Goal: Information Seeking & Learning: Learn about a topic

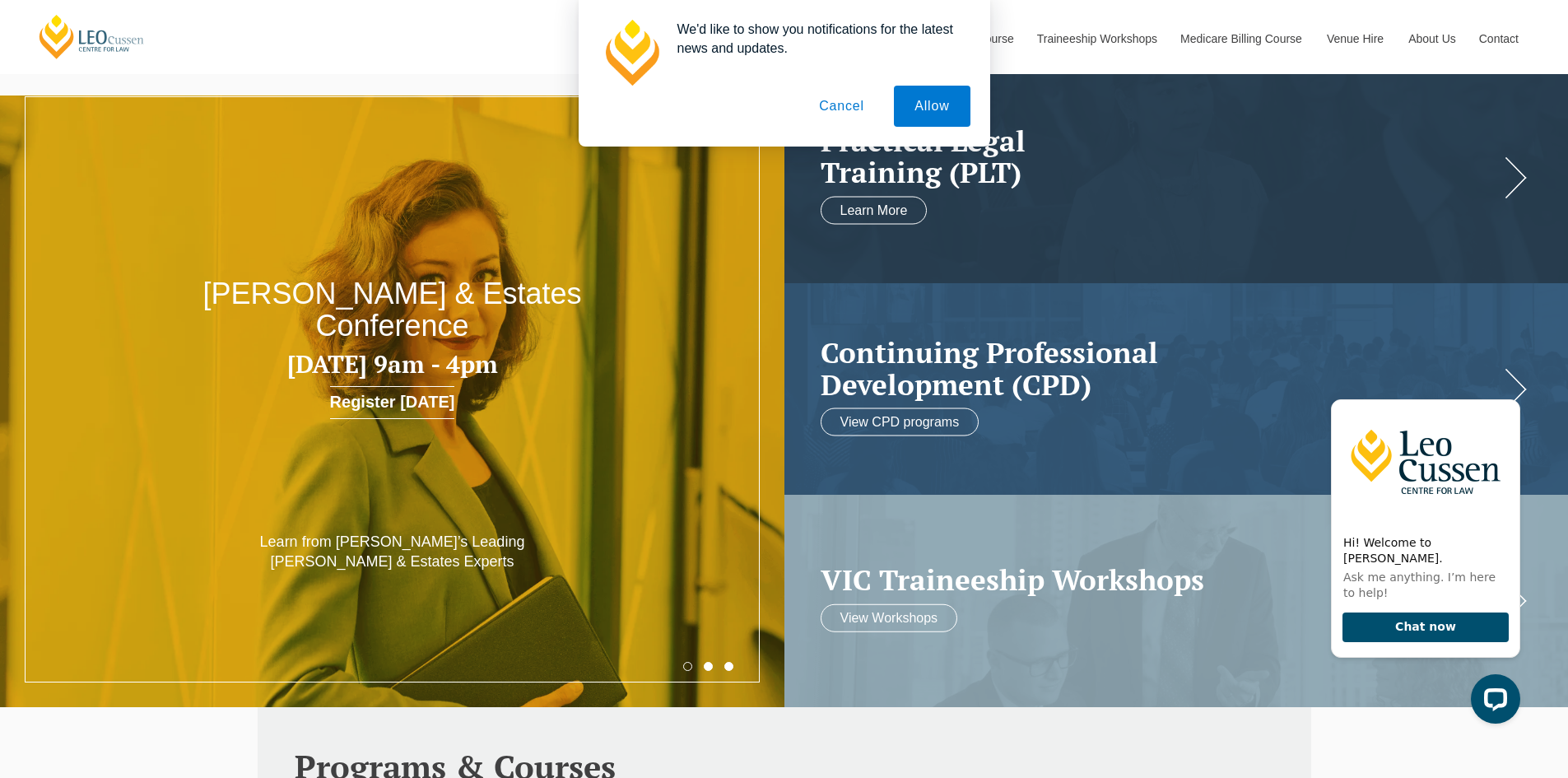
scroll to position [82, 0]
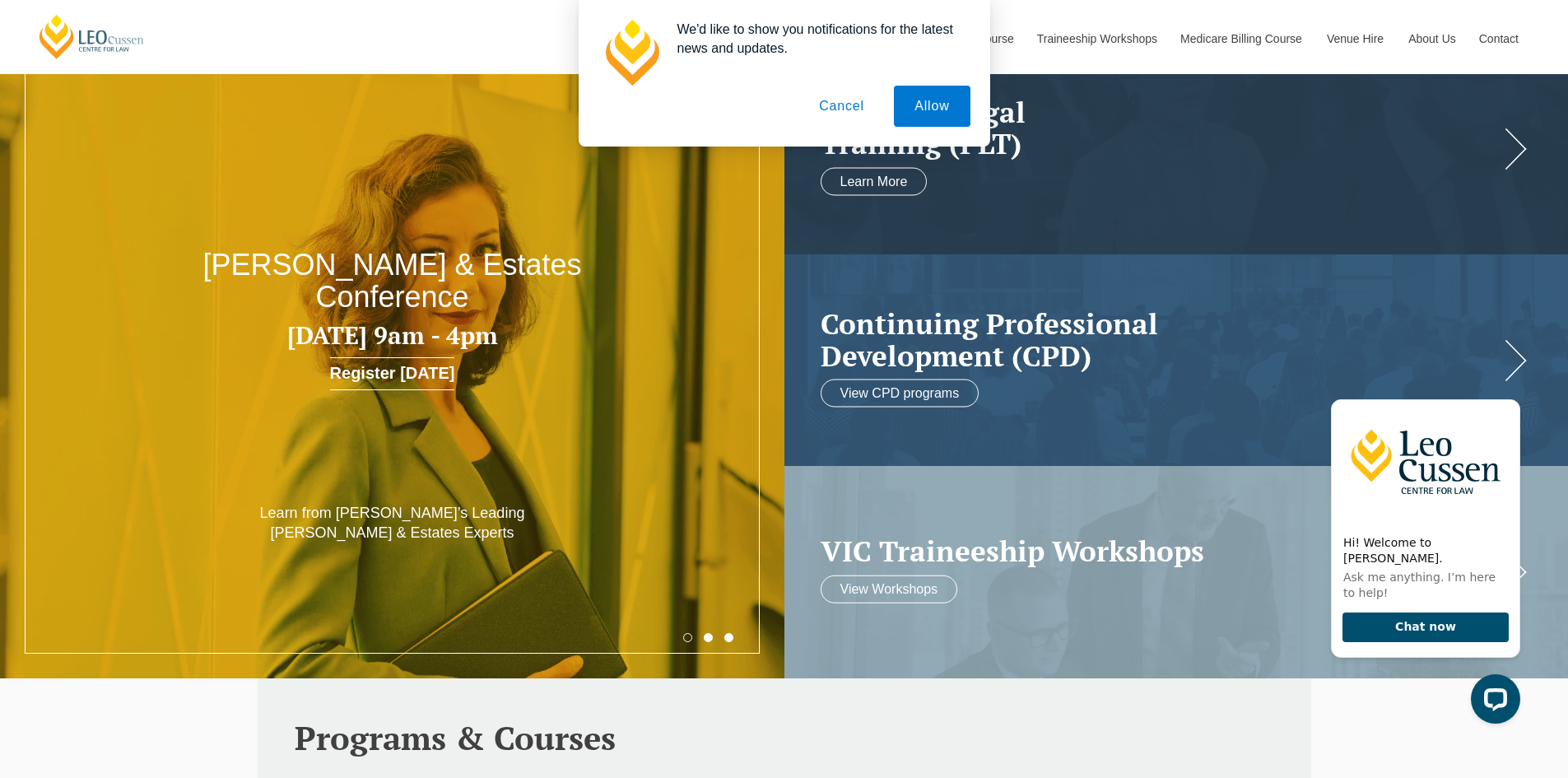
click at [856, 109] on button "Cancel" at bounding box center [842, 106] width 87 height 42
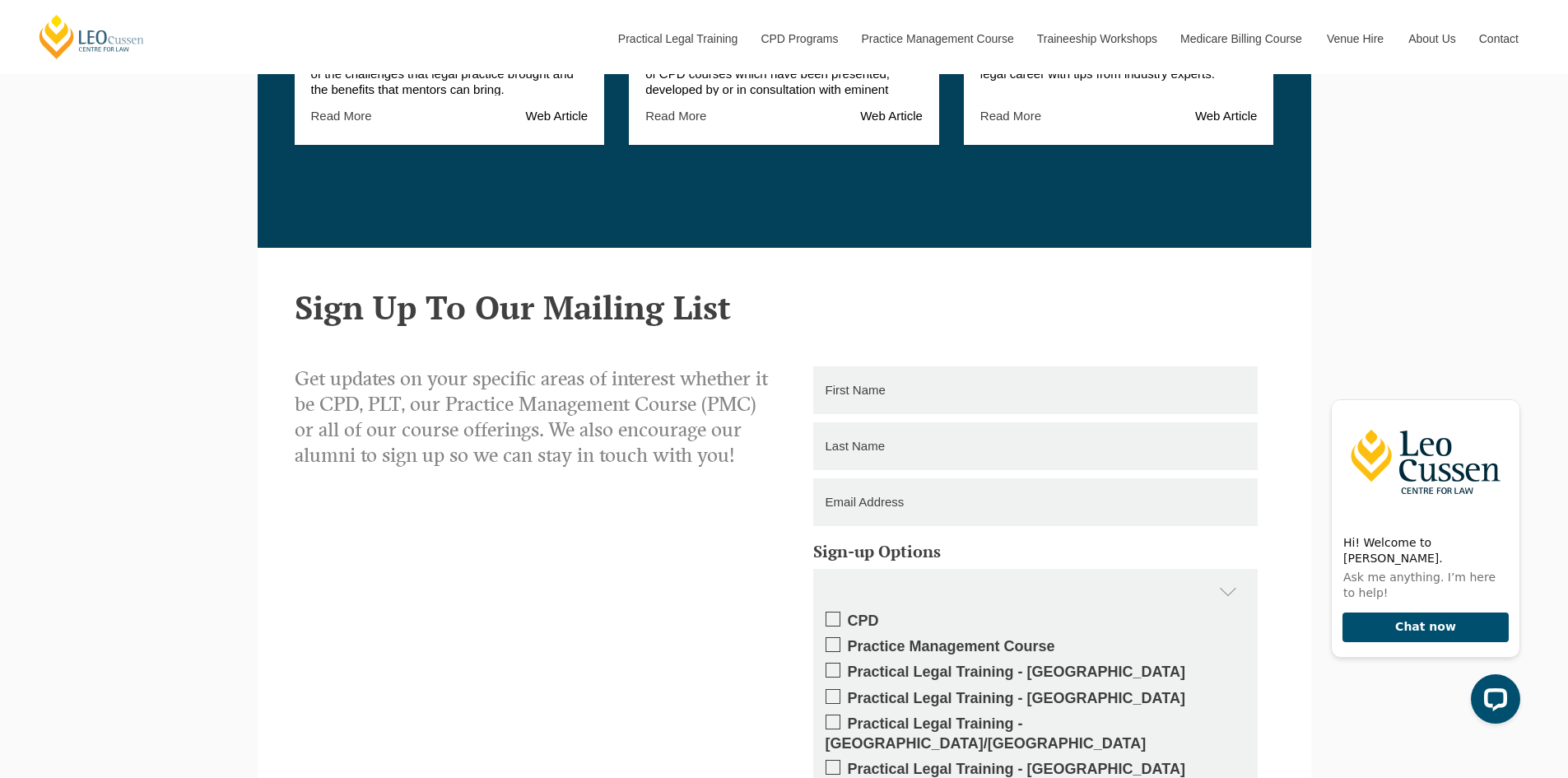
scroll to position [2551, 0]
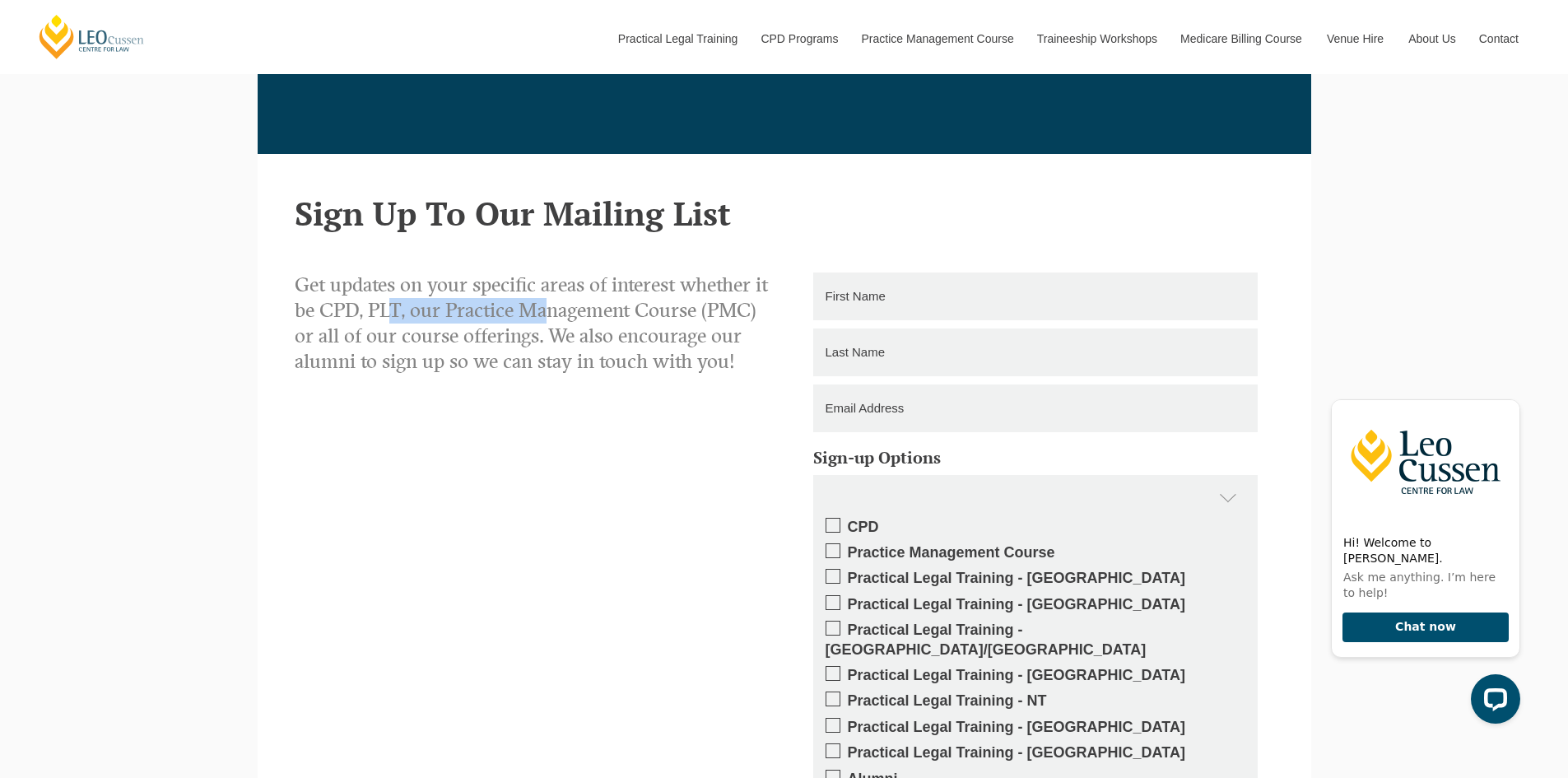
drag, startPoint x: 385, startPoint y: 310, endPoint x: 530, endPoint y: 318, distance: 145.2
click at [532, 317] on p "Get updates on your specific areas of interest whether it be CPD, PLT, our Prac…" at bounding box center [533, 324] width 478 height 103
click at [435, 353] on p "Get updates on your specific areas of interest whether it be CPD, PLT, our Prac…" at bounding box center [533, 324] width 478 height 103
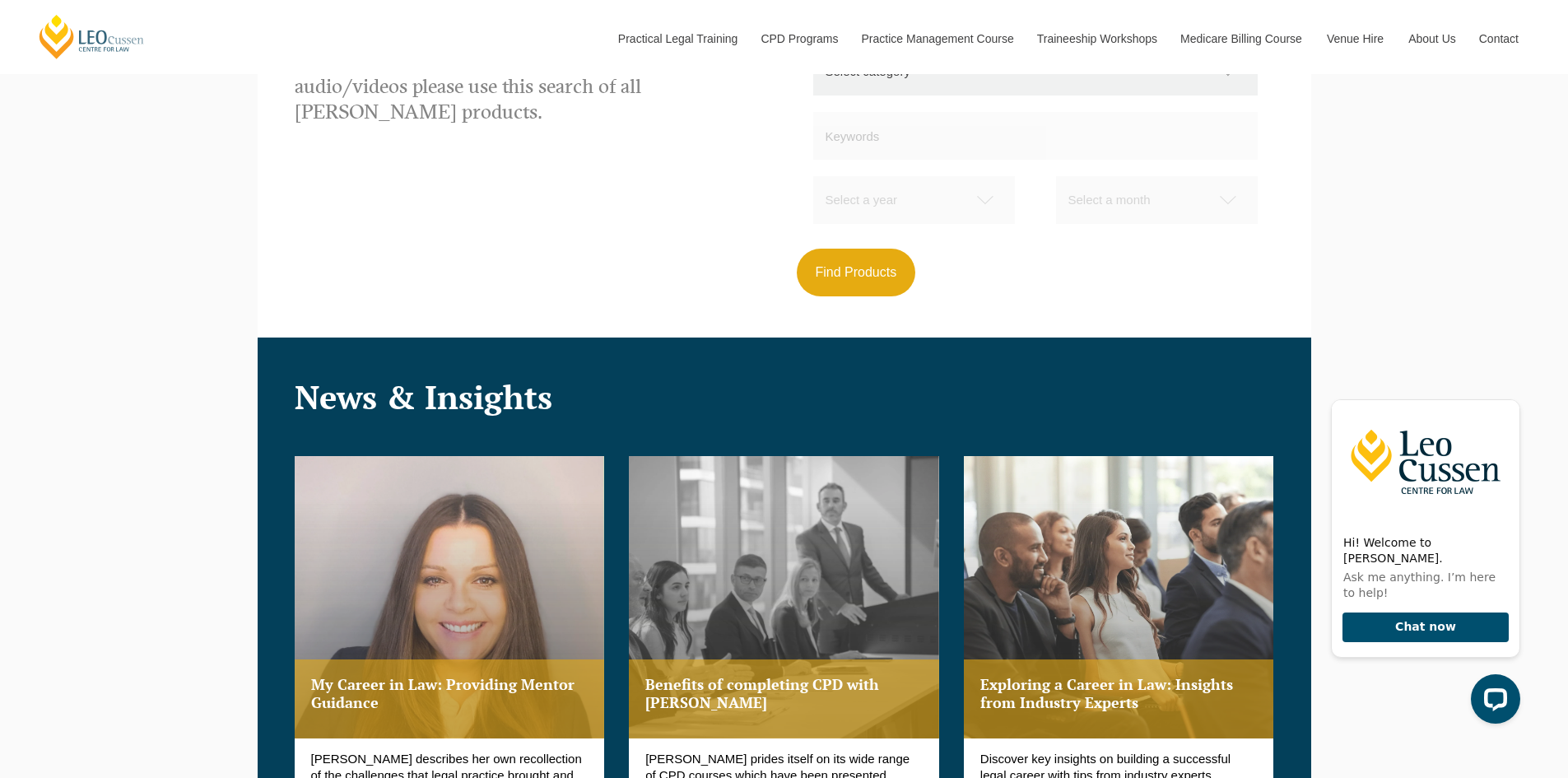
scroll to position [1428, 0]
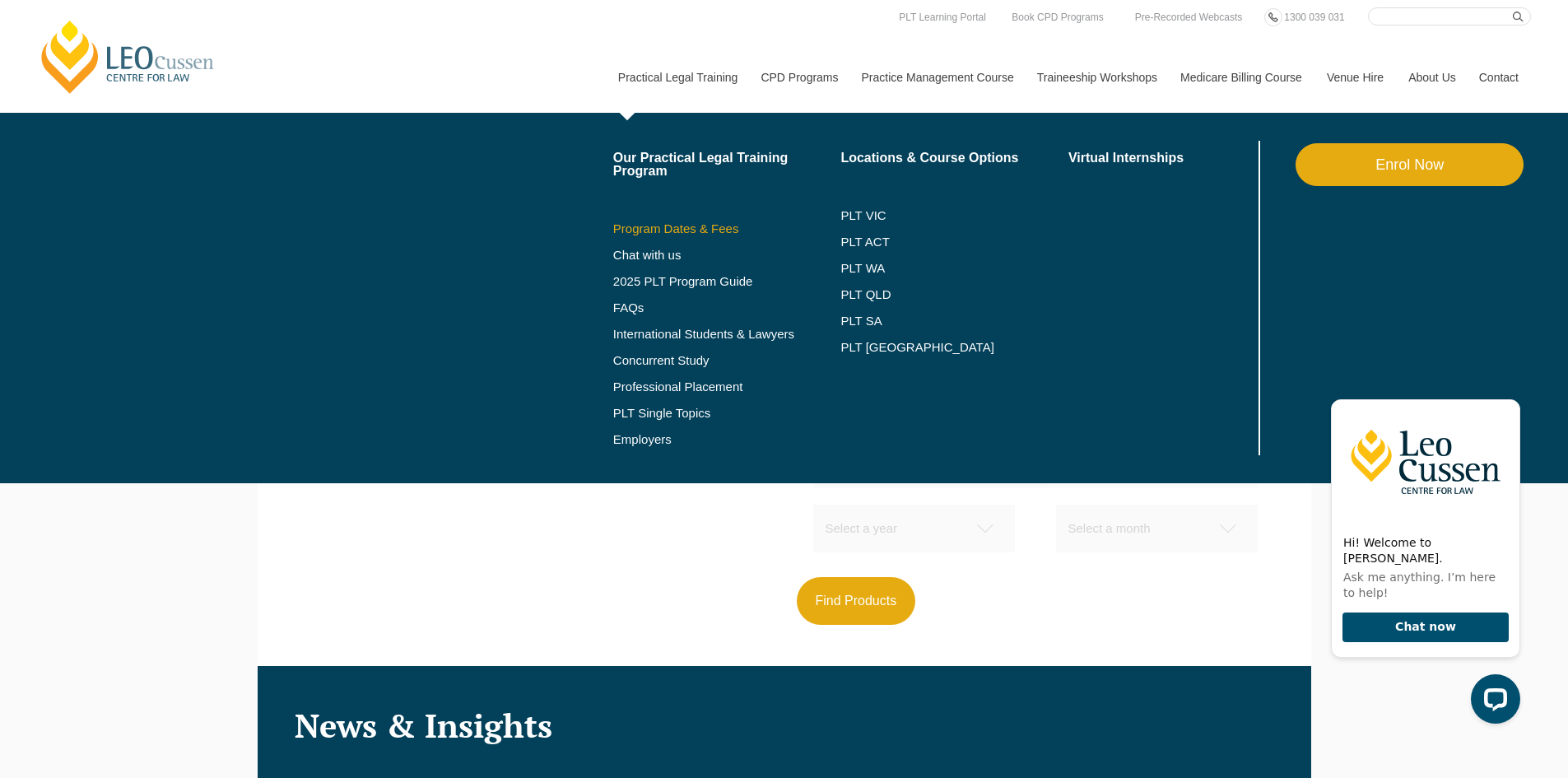
click at [685, 227] on link "Program Dates & Fees" at bounding box center [727, 228] width 228 height 13
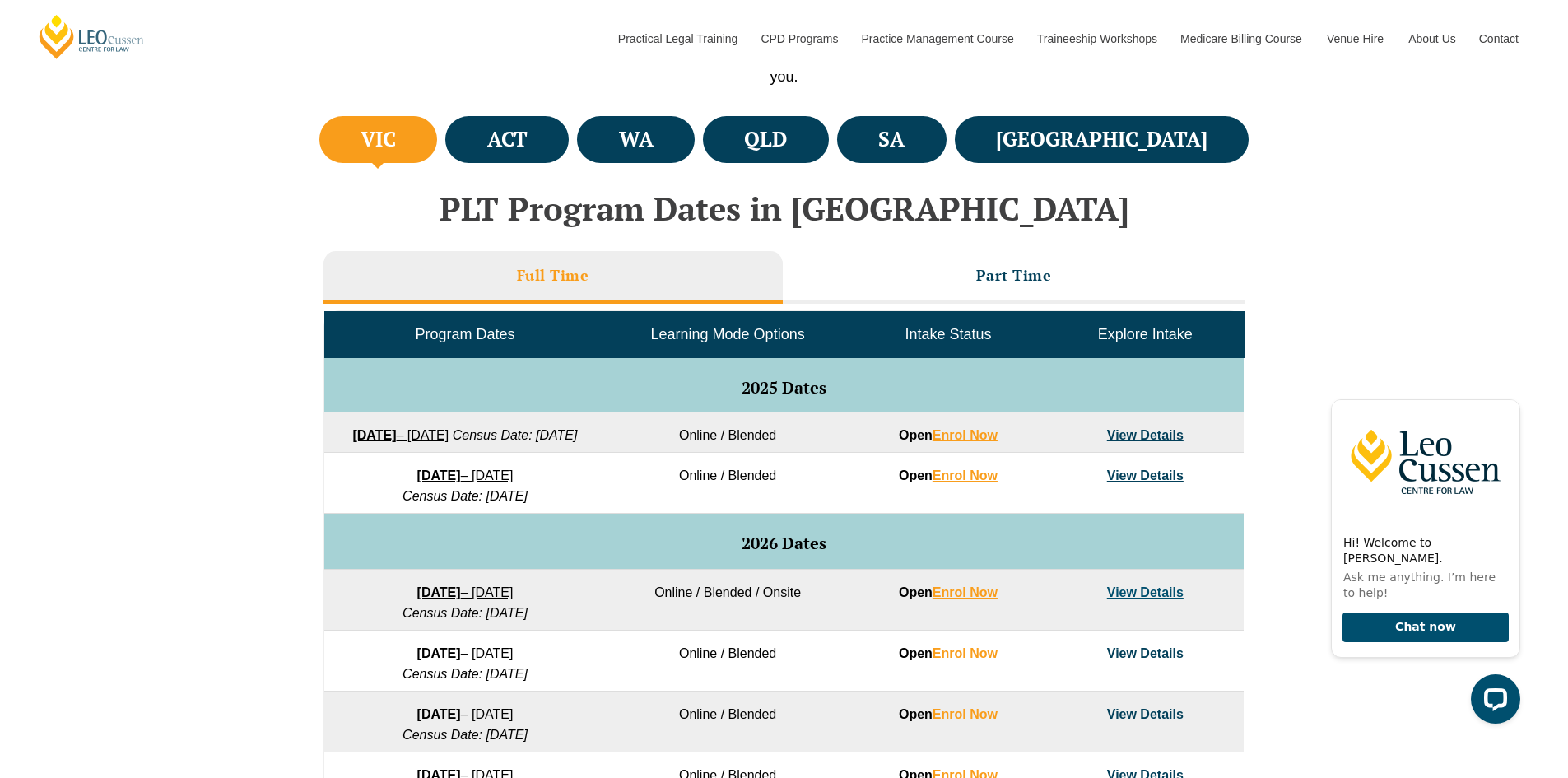
scroll to position [659, 0]
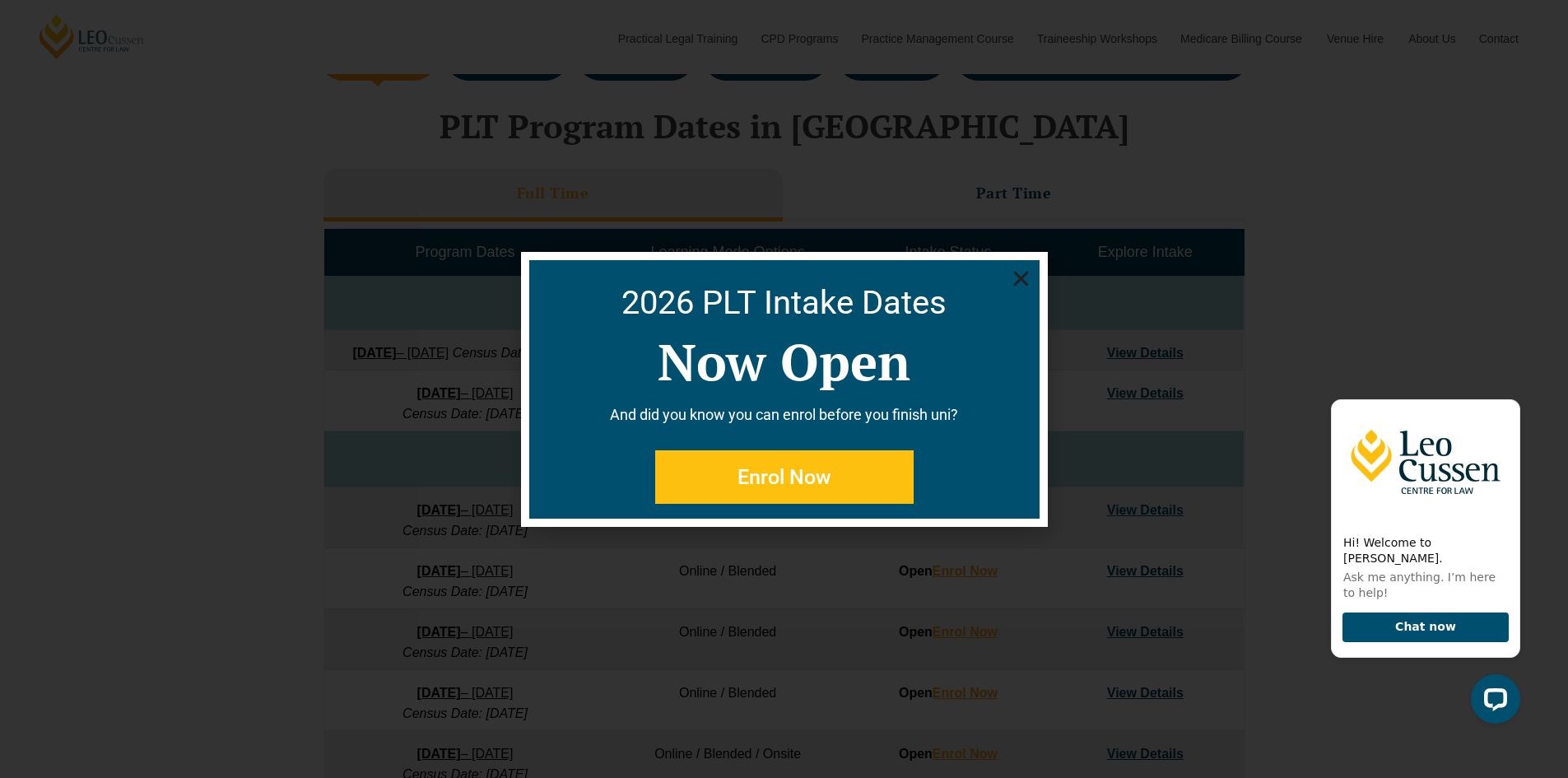
click at [1024, 272] on icon "Close" at bounding box center [1021, 278] width 20 height 20
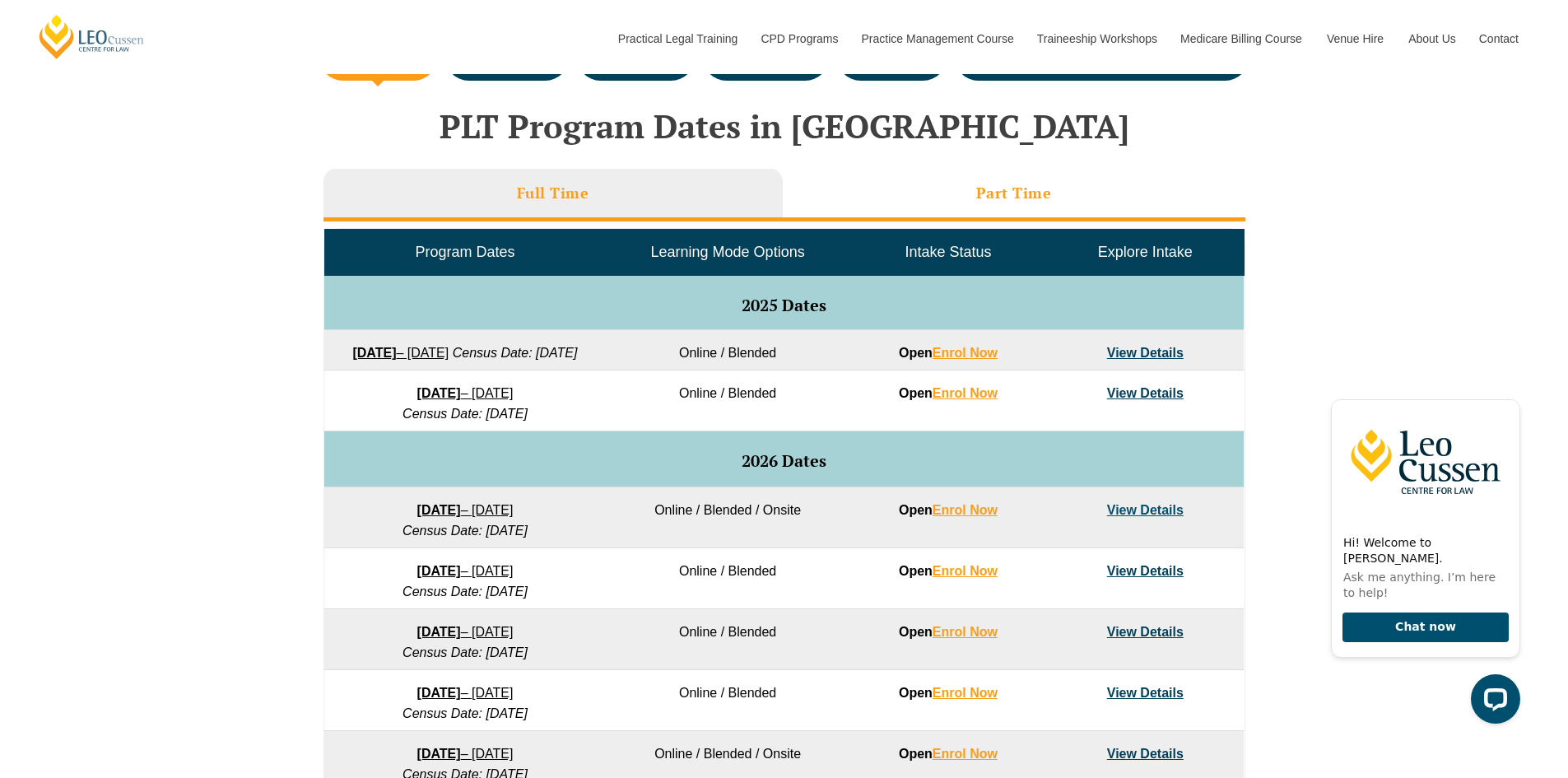
click at [946, 187] on li "Part Time" at bounding box center [1013, 195] width 463 height 53
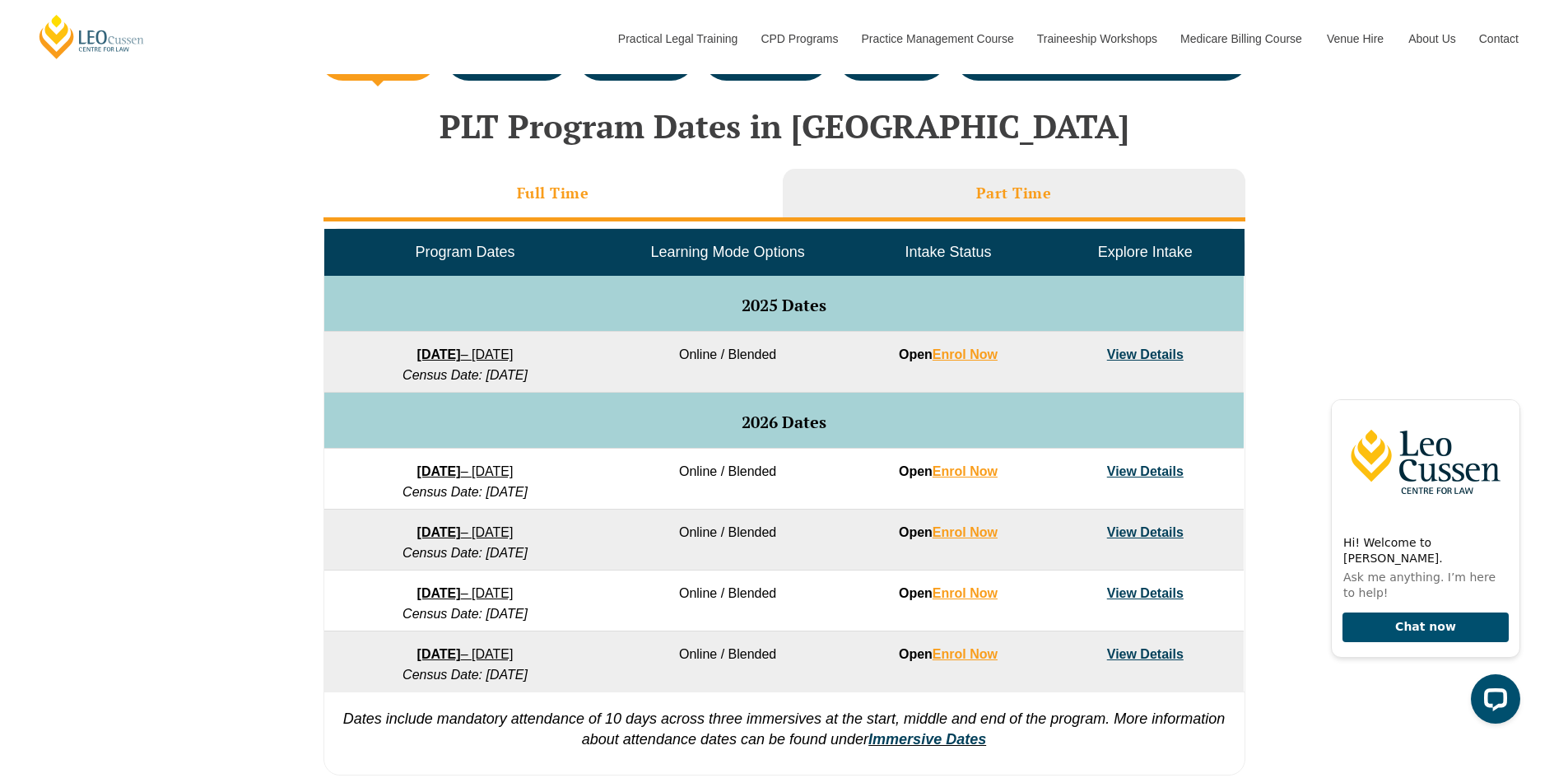
click at [670, 194] on li "Full Time" at bounding box center [553, 195] width 459 height 53
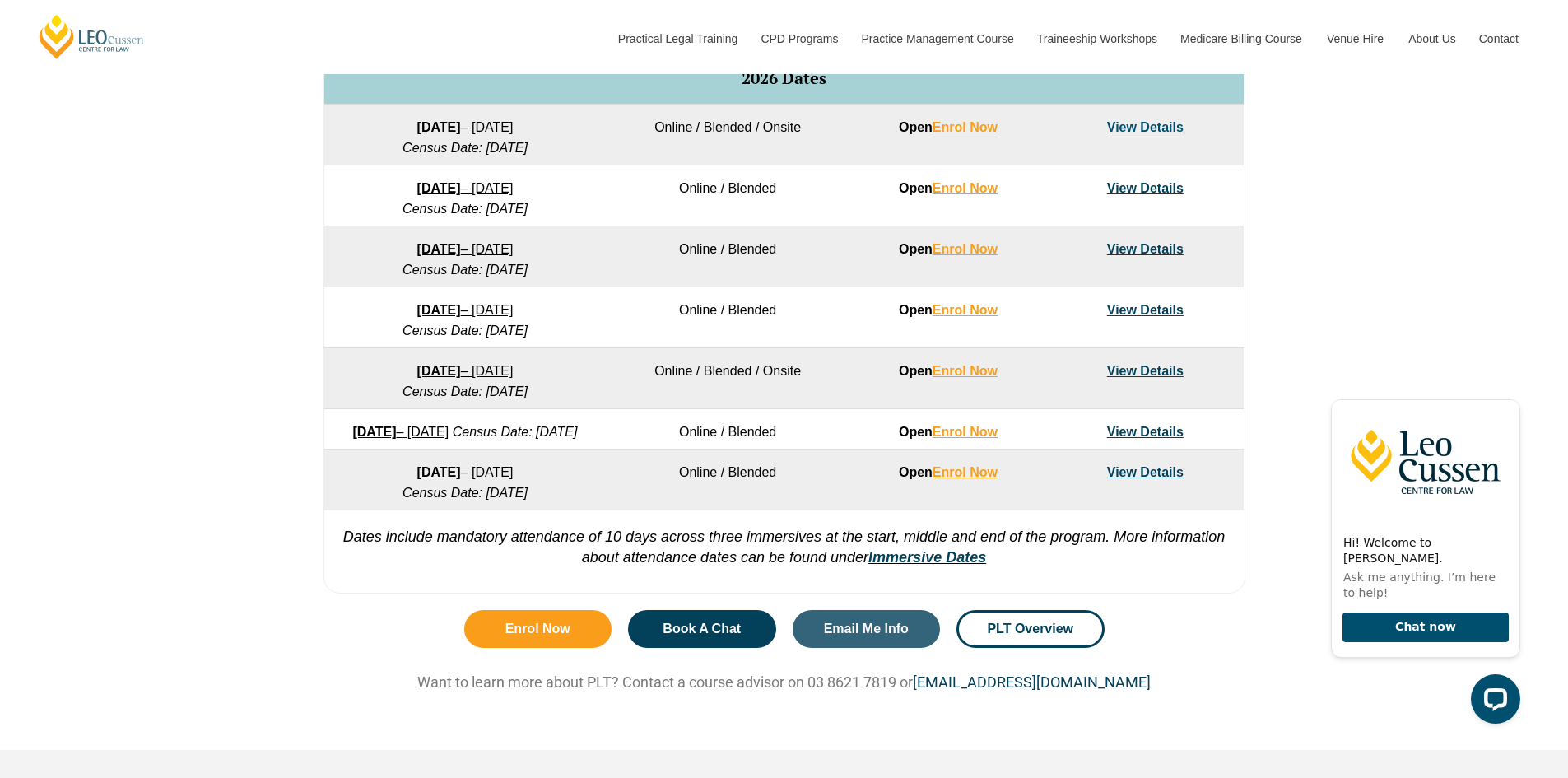
scroll to position [1152, 0]
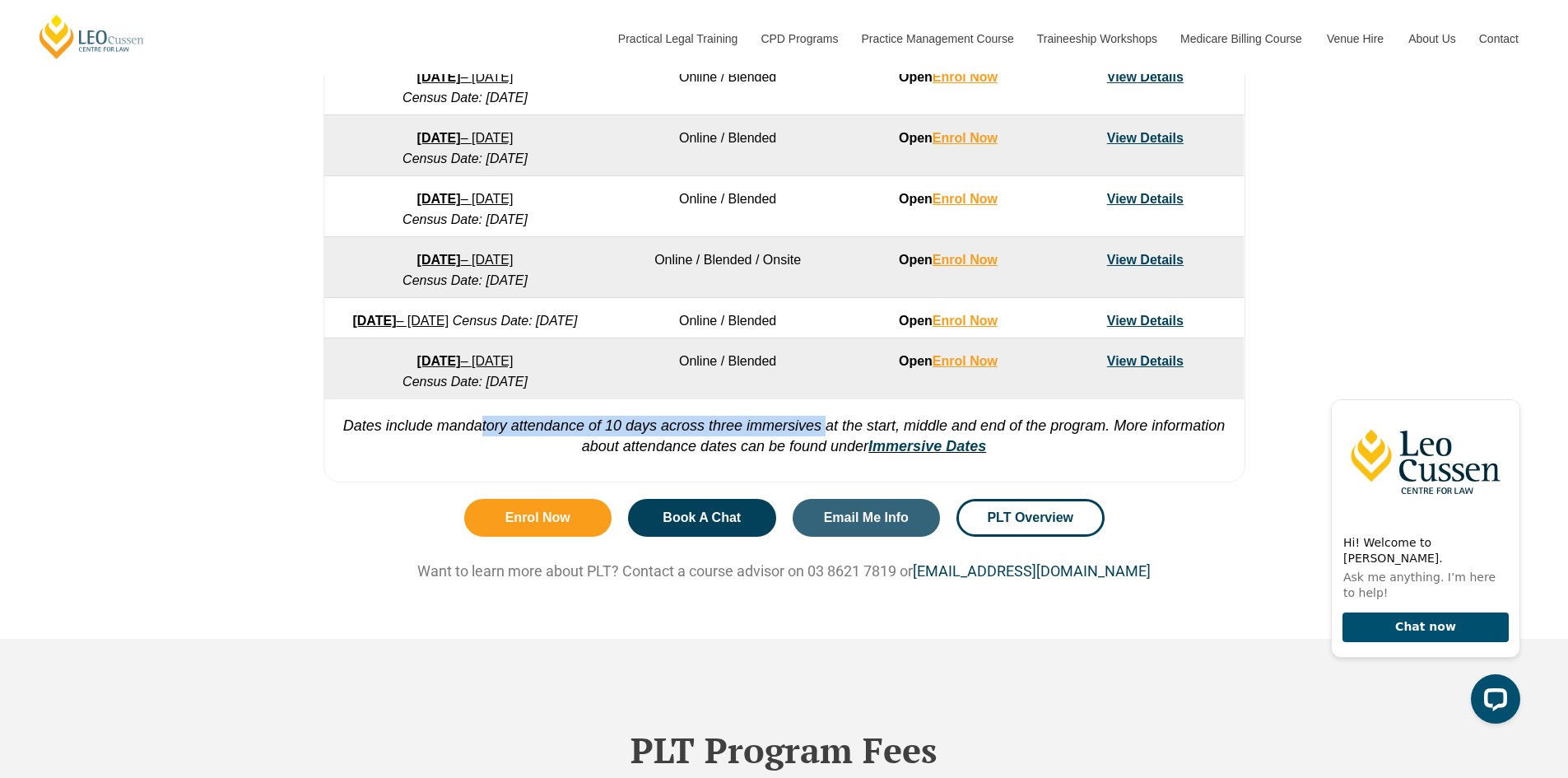
drag, startPoint x: 485, startPoint y: 469, endPoint x: 826, endPoint y: 464, distance: 341.0
click at [826, 454] on em "Dates include mandatory attendance of 10 days across three immersives at the st…" at bounding box center [784, 436] width 883 height 37
click at [835, 454] on em "Dates include mandatory attendance of 10 days across three immersives at the st…" at bounding box center [784, 436] width 883 height 37
click at [914, 454] on link "Immersive Dates" at bounding box center [927, 446] width 118 height 17
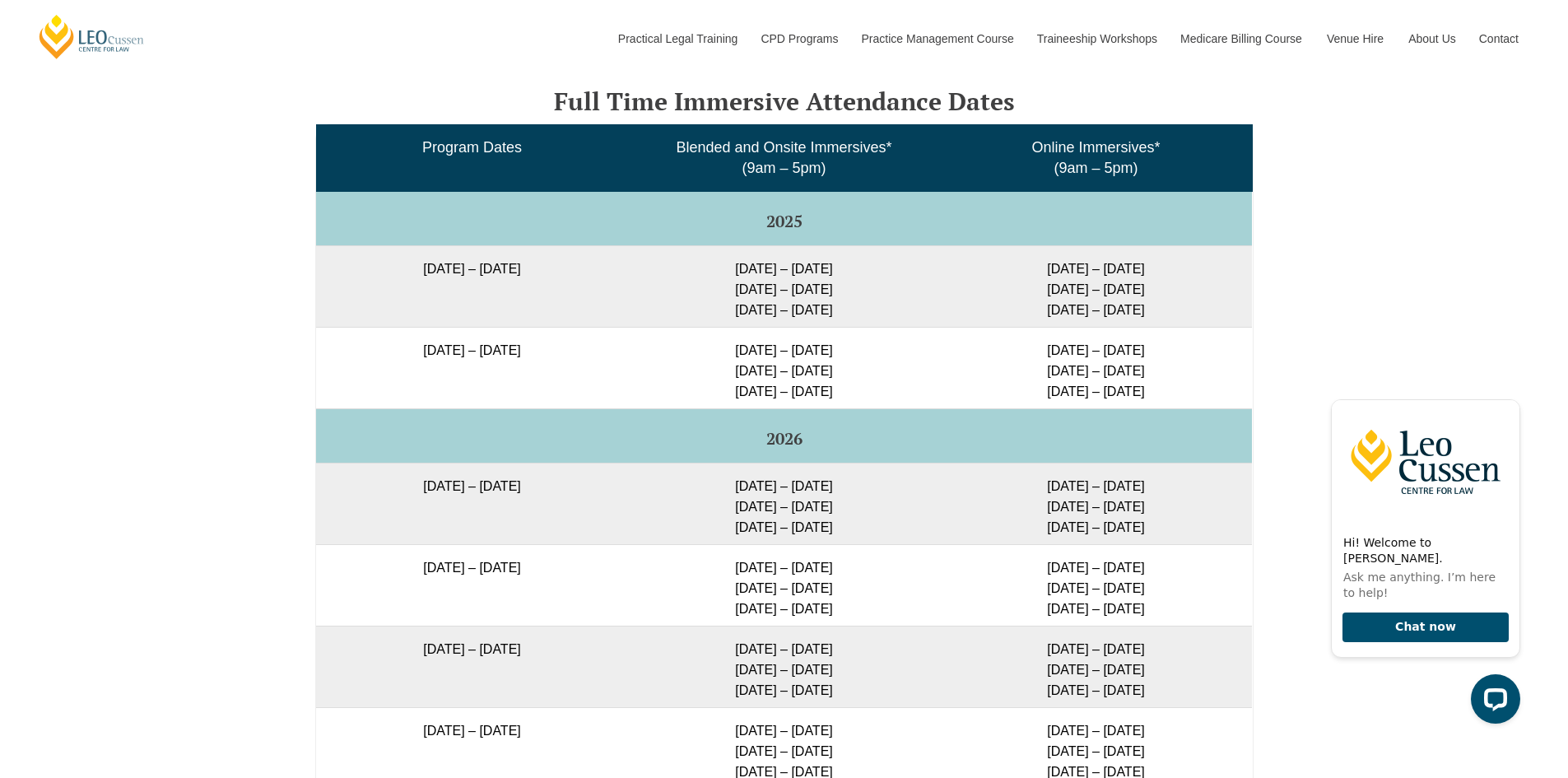
scroll to position [2768, 0]
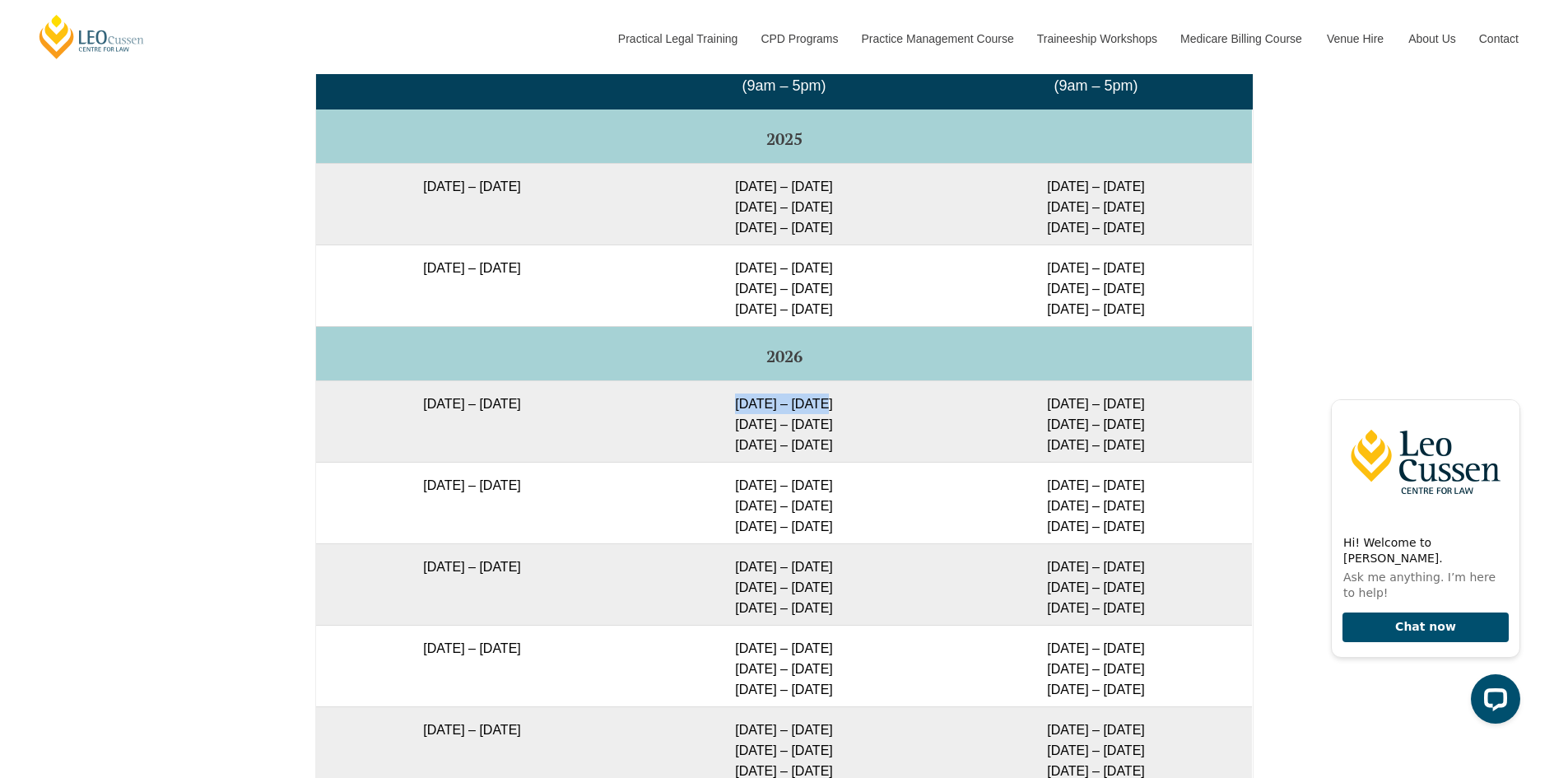
drag, startPoint x: 730, startPoint y: 428, endPoint x: 831, endPoint y: 436, distance: 101.3
click at [831, 436] on td "[DATE] – [DATE] [DATE] – [DATE] [DATE] – [DATE]" at bounding box center [784, 421] width 312 height 81
click at [766, 444] on td "[DATE] – [DATE] [DATE] – [DATE] [DATE] – [DATE]" at bounding box center [784, 421] width 312 height 81
click at [739, 448] on td "[DATE] – [DATE] [DATE] – [DATE] [DATE] – [DATE]" at bounding box center [784, 421] width 312 height 81
drag, startPoint x: 737, startPoint y: 446, endPoint x: 820, endPoint y: 474, distance: 87.6
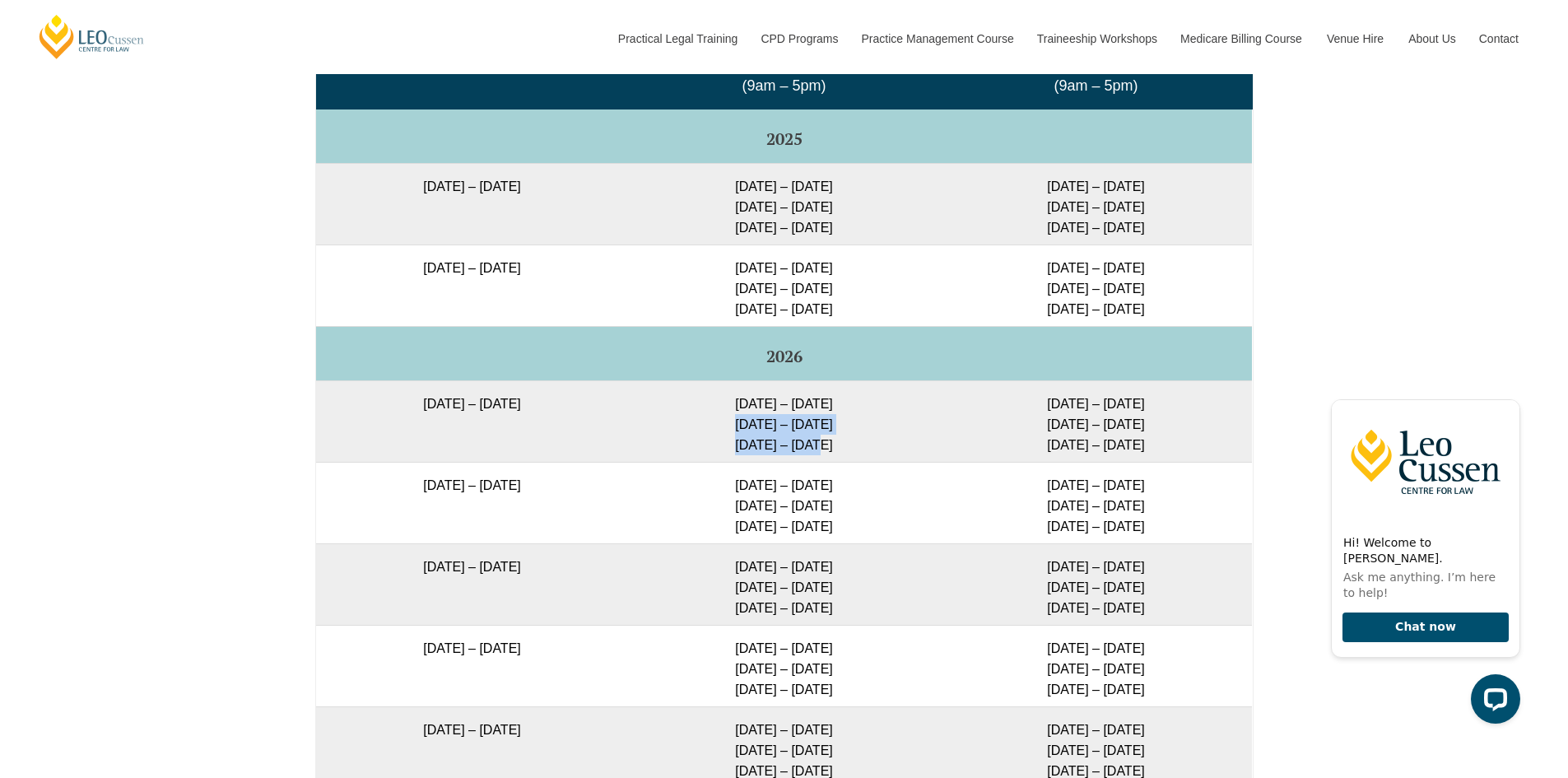
click at [820, 461] on td "[DATE] – [DATE] [DATE] – [DATE] [DATE] – [DATE]" at bounding box center [784, 421] width 312 height 81
click at [822, 461] on td "[DATE] – [DATE] [DATE] – [DATE] [DATE] – [DATE]" at bounding box center [784, 421] width 312 height 81
drag, startPoint x: 802, startPoint y: 469, endPoint x: 830, endPoint y: 469, distance: 28.0
click at [830, 461] on td "[DATE] – [DATE] [DATE] – [DATE] [DATE] – [DATE]" at bounding box center [784, 421] width 312 height 81
click at [823, 461] on td "[DATE] – [DATE] [DATE] – [DATE] [DATE] – [DATE]" at bounding box center [784, 421] width 312 height 81
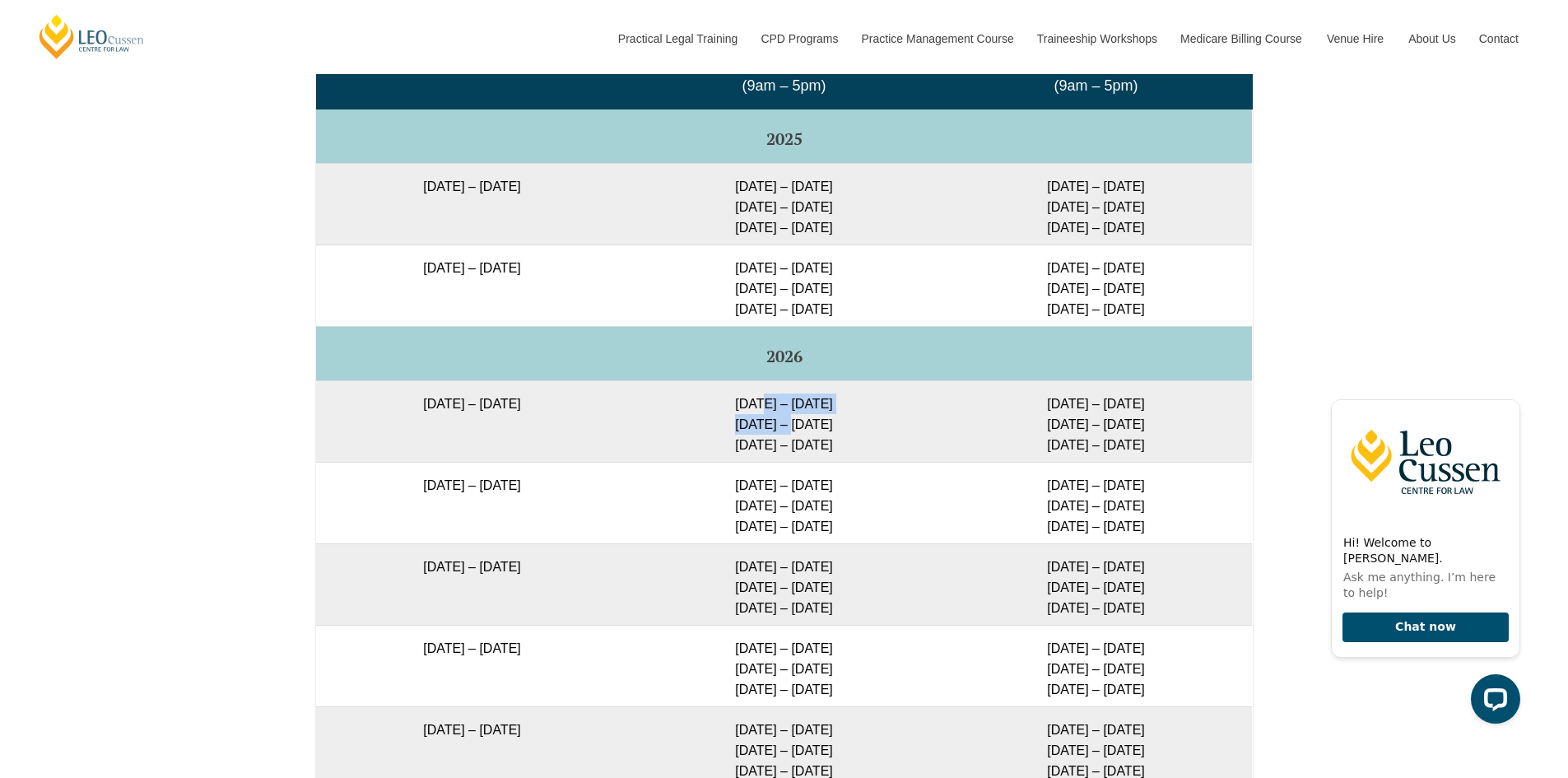
drag, startPoint x: 765, startPoint y: 427, endPoint x: 792, endPoint y: 444, distance: 31.9
click at [792, 444] on td "[DATE] – [DATE] [DATE] – [DATE] [DATE] – [DATE]" at bounding box center [784, 421] width 312 height 81
click at [769, 453] on td "[DATE] – [DATE] [DATE] – [DATE] [DATE] – [DATE]" at bounding box center [784, 421] width 312 height 81
click at [812, 439] on td "[DATE] – [DATE] [DATE] – [DATE] [DATE] – [DATE]" at bounding box center [784, 421] width 312 height 81
drag, startPoint x: 855, startPoint y: 456, endPoint x: 1047, endPoint y: 462, distance: 192.1
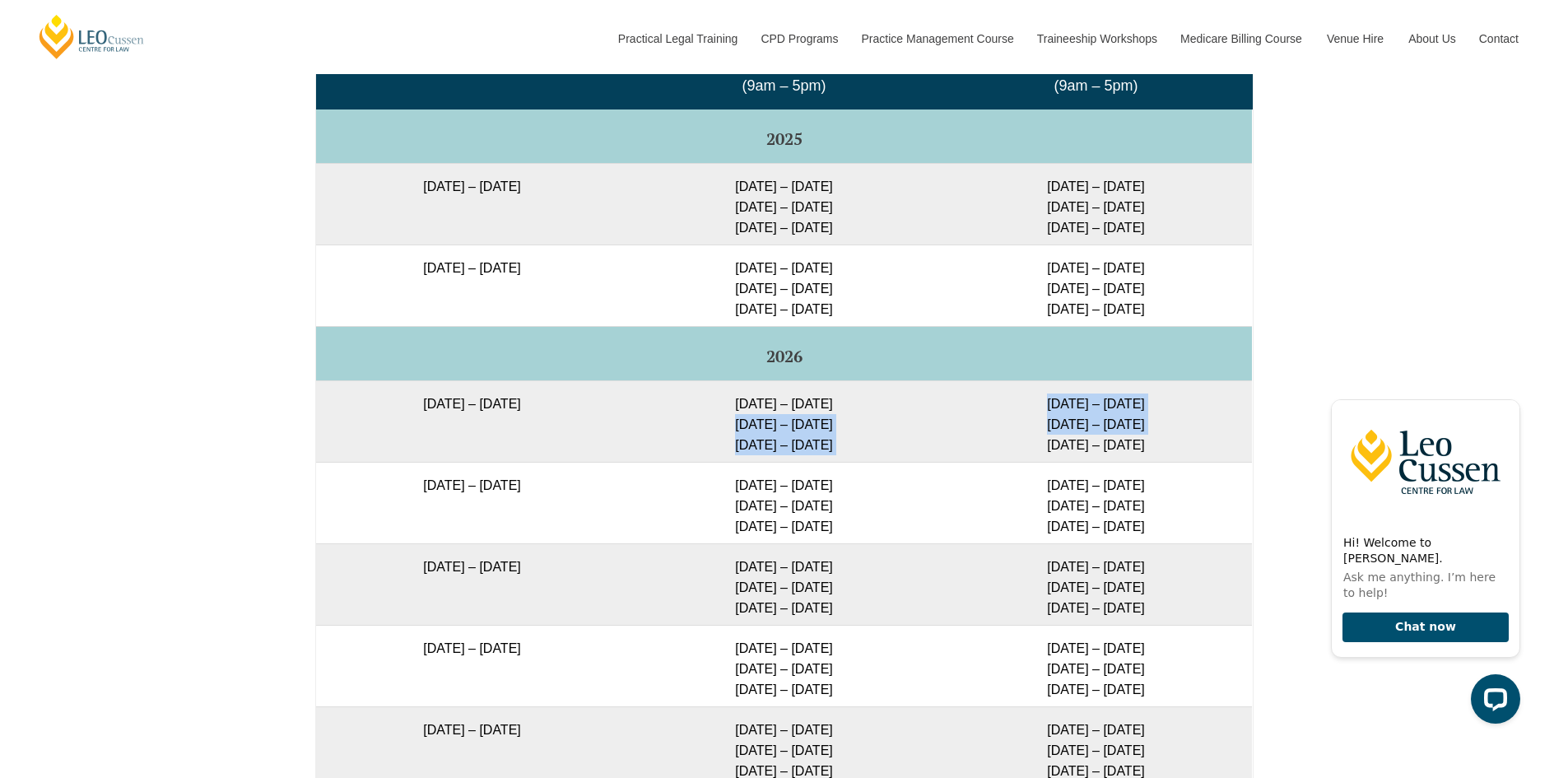
click at [1047, 461] on tr "[DATE] – [DATE] [DATE] – [DATE] [DATE] – [DATE] [DATE] – [DATE] [DATE] – [DATE]…" at bounding box center [784, 421] width 936 height 81
click at [1004, 455] on td "[DATE] – [DATE] [DATE] – [DATE] [DATE] – [DATE]" at bounding box center [1096, 421] width 312 height 81
click at [879, 461] on td "[DATE] – [DATE] [DATE] – [DATE] [DATE] – [DATE]" at bounding box center [784, 421] width 312 height 81
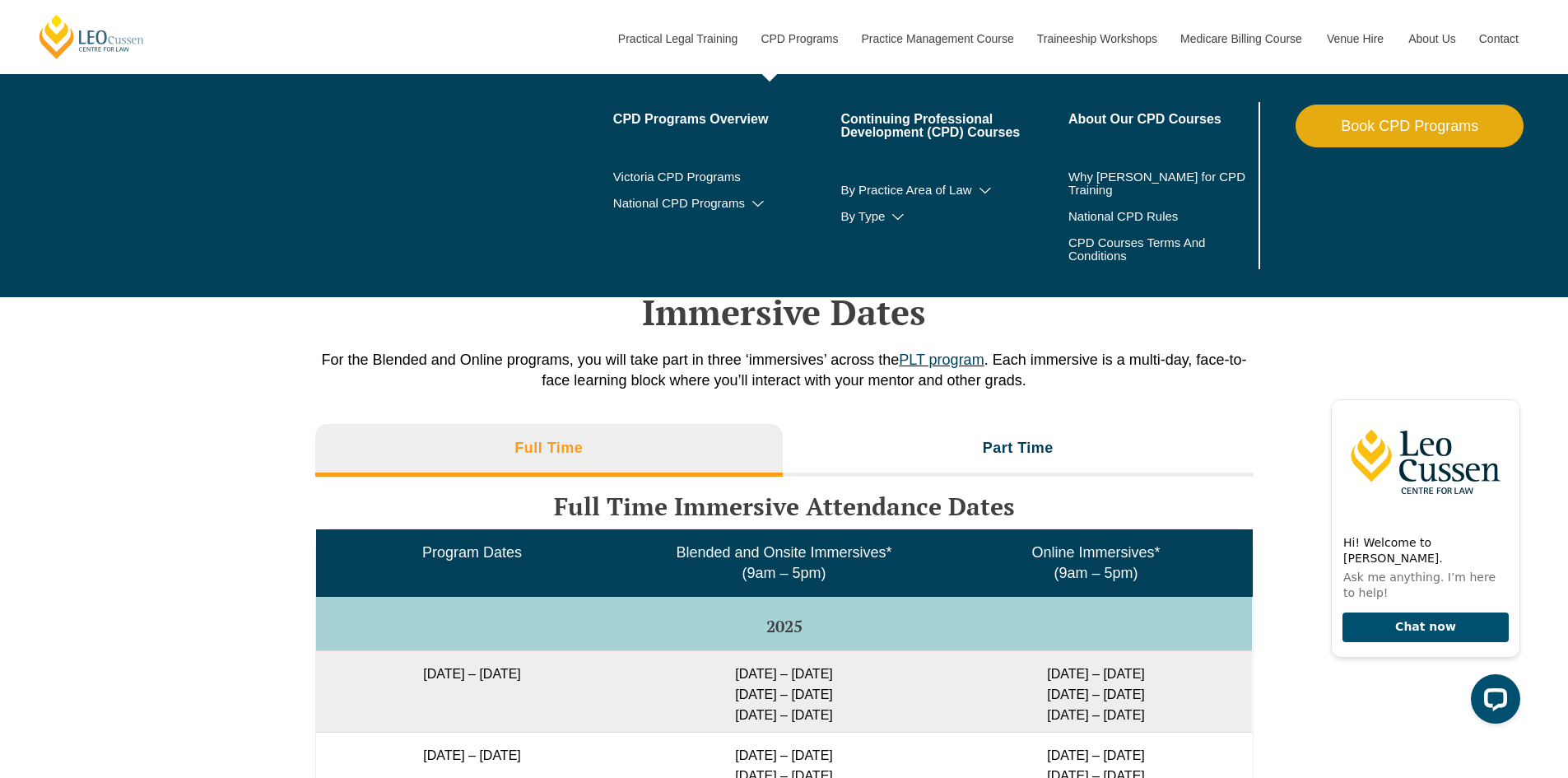
scroll to position [2275, 0]
